Goal: Check status

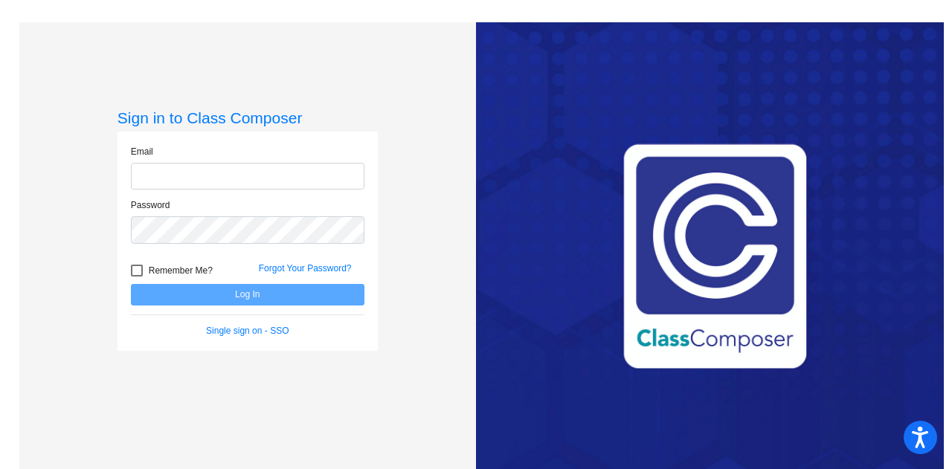
type input "[PERSON_NAME][EMAIL_ADDRESS][PERSON_NAME][DOMAIN_NAME]"
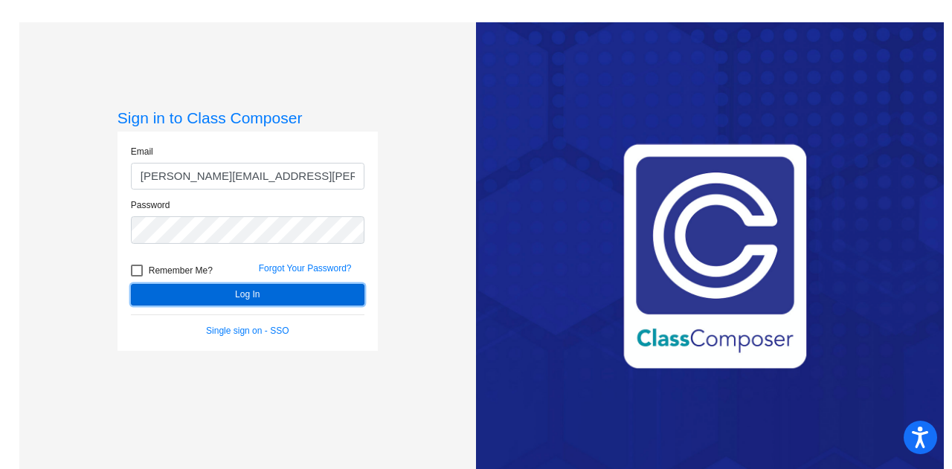
click at [323, 300] on button "Log In" at bounding box center [248, 295] width 234 height 22
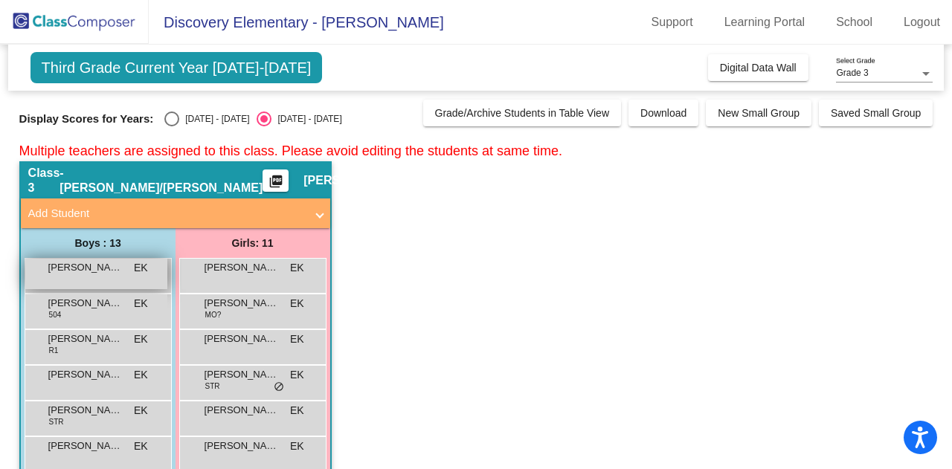
click at [106, 278] on div "[PERSON_NAME] EK lock do_not_disturb_alt" at bounding box center [96, 274] width 142 height 31
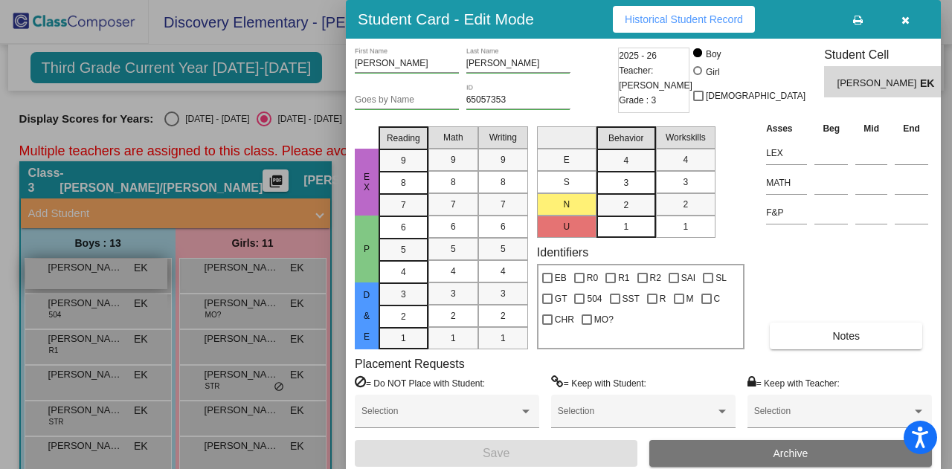
click at [106, 278] on div at bounding box center [476, 234] width 952 height 469
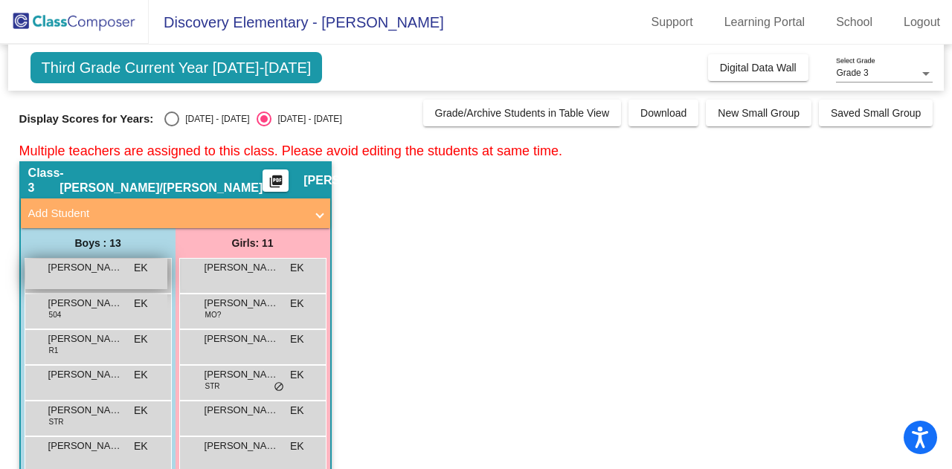
click at [106, 278] on div "[PERSON_NAME] EK lock do_not_disturb_alt" at bounding box center [96, 274] width 142 height 31
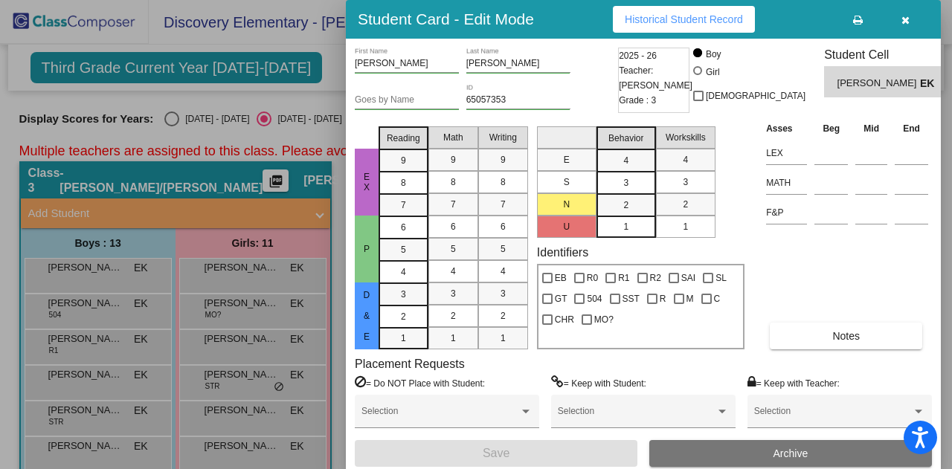
click at [98, 286] on div at bounding box center [476, 234] width 952 height 469
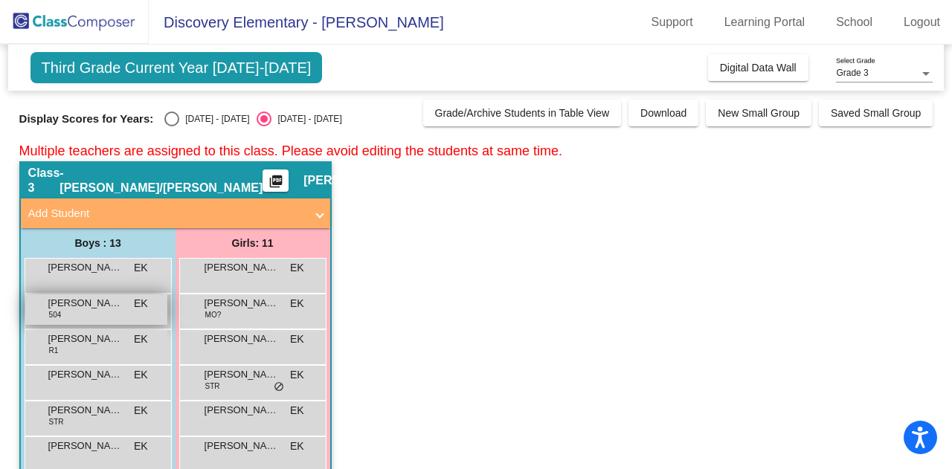
click at [115, 314] on div "[PERSON_NAME] 504 EK lock do_not_disturb_alt" at bounding box center [96, 310] width 142 height 31
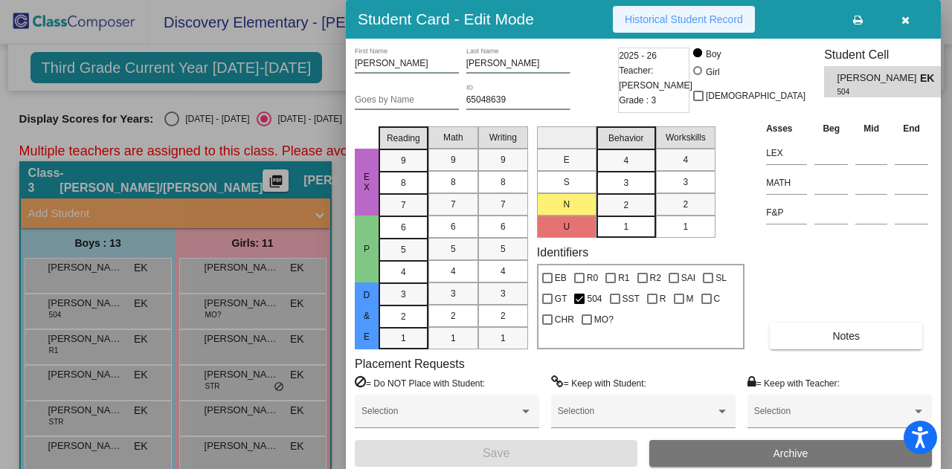
click at [623, 15] on button "Historical Student Record" at bounding box center [684, 19] width 142 height 27
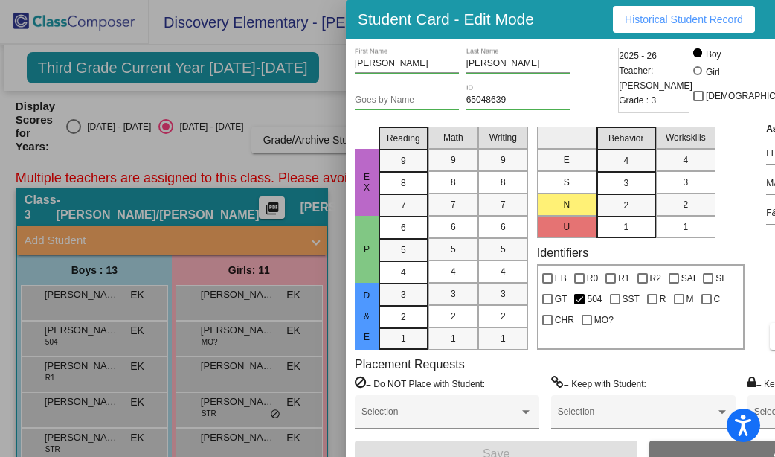
click at [321, 77] on div at bounding box center [387, 228] width 775 height 457
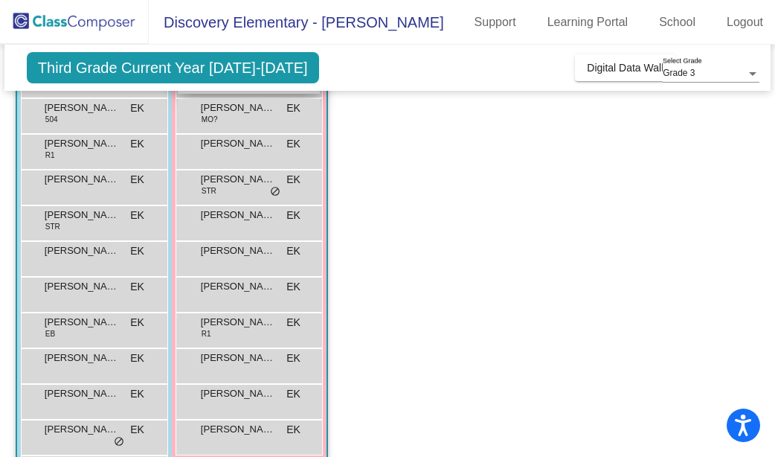
scroll to position [223, 0]
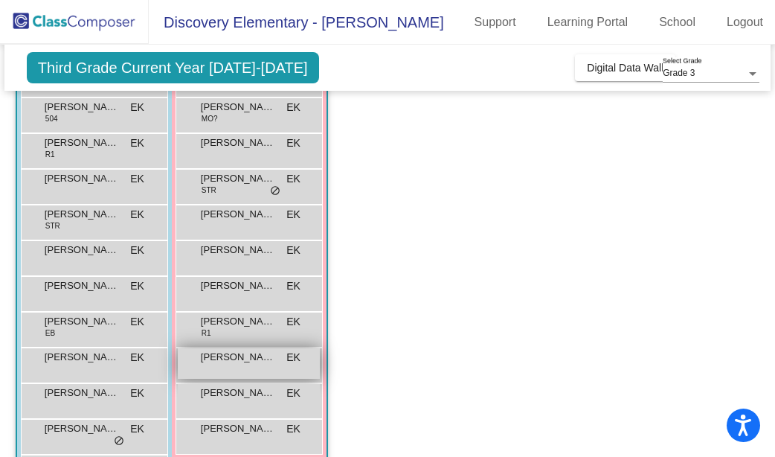
click at [234, 350] on span "[PERSON_NAME]" at bounding box center [238, 357] width 74 height 15
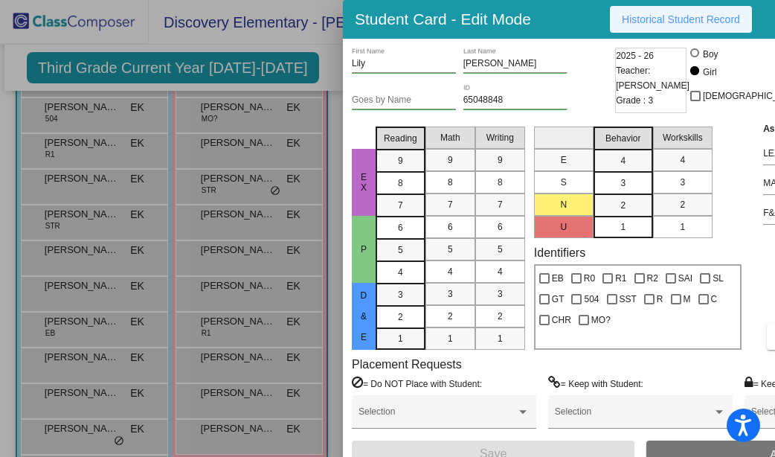
click at [667, 17] on span "Historical Student Record" at bounding box center [681, 19] width 118 height 12
click at [332, 57] on div at bounding box center [387, 228] width 775 height 457
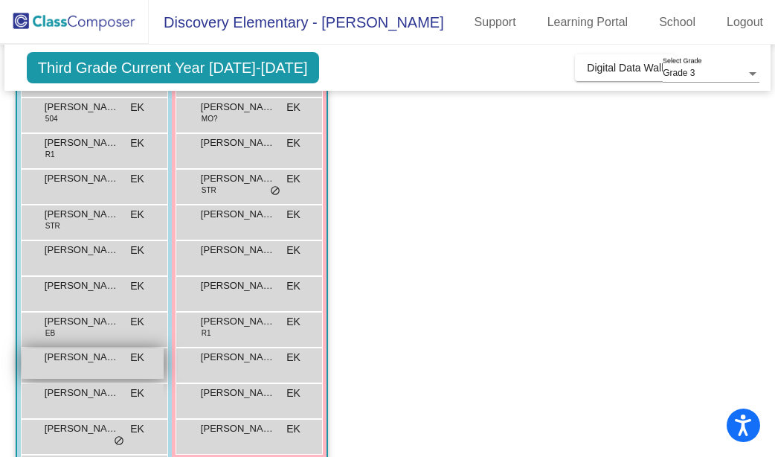
click at [115, 350] on span "[PERSON_NAME]" at bounding box center [82, 357] width 74 height 15
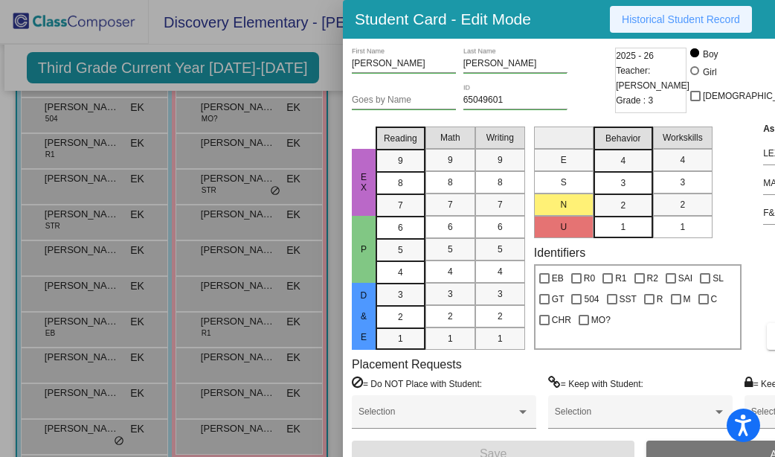
click at [628, 17] on span "Historical Student Record" at bounding box center [681, 19] width 118 height 12
click at [334, 84] on div at bounding box center [387, 228] width 775 height 457
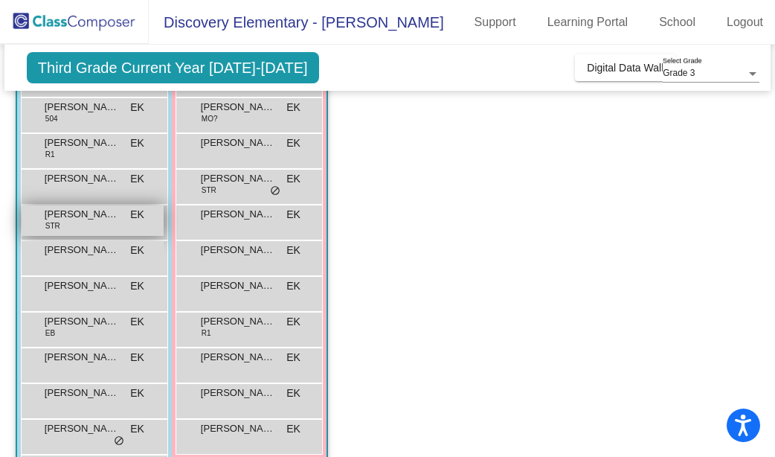
click at [104, 207] on span "[PERSON_NAME]" at bounding box center [82, 214] width 74 height 15
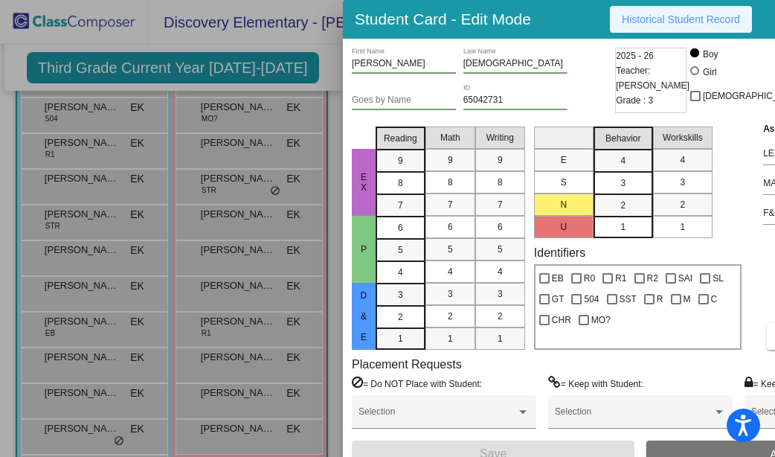
click at [647, 19] on span "Historical Student Record" at bounding box center [681, 19] width 118 height 12
click at [208, 149] on div at bounding box center [387, 228] width 775 height 457
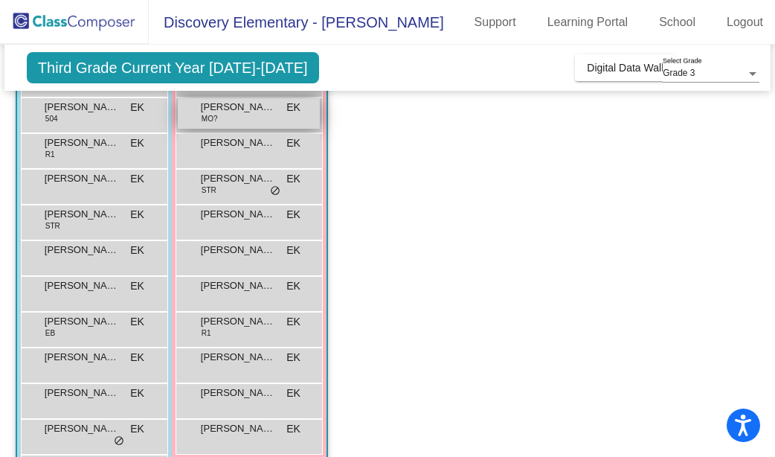
click at [243, 103] on div "[PERSON_NAME] MO? EK lock do_not_disturb_alt" at bounding box center [249, 113] width 142 height 31
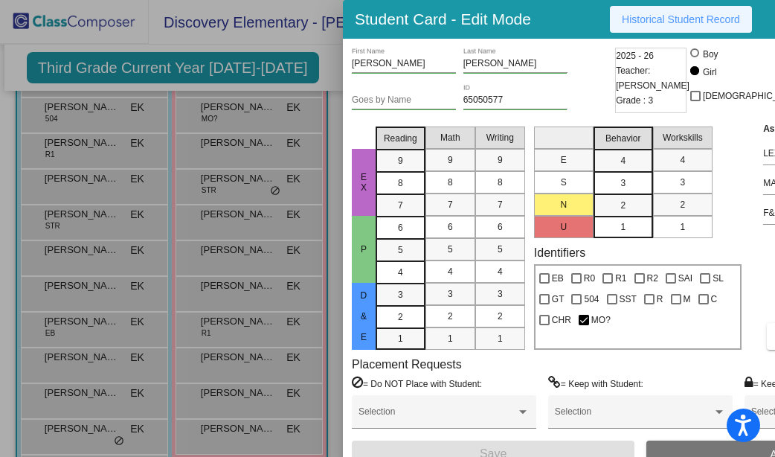
click at [622, 19] on span "Historical Student Record" at bounding box center [681, 19] width 118 height 12
